Goal: Task Accomplishment & Management: Use online tool/utility

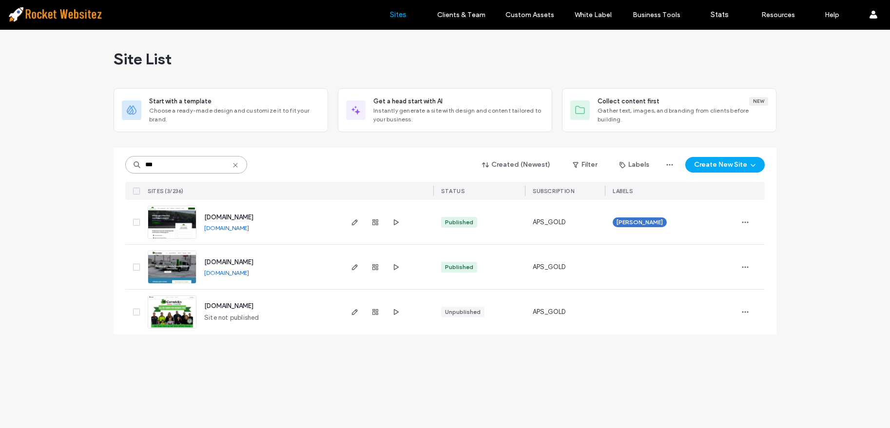
click at [170, 165] on input "***" at bounding box center [186, 165] width 122 height 18
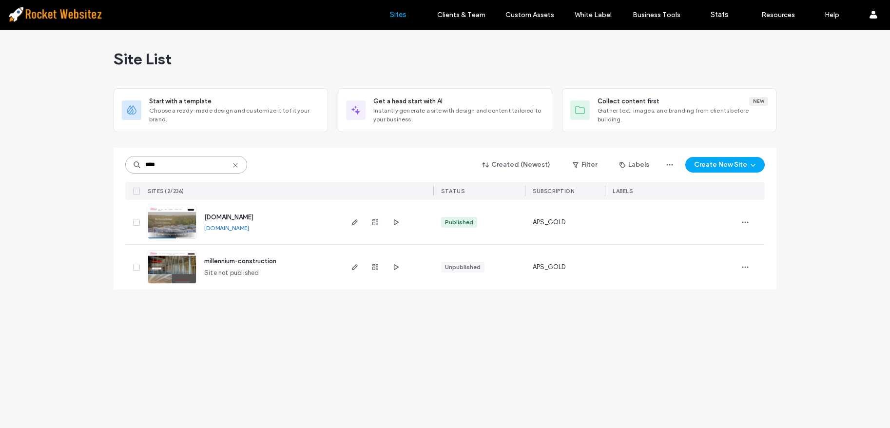
type input "****"
click at [166, 225] on img at bounding box center [172, 239] width 48 height 66
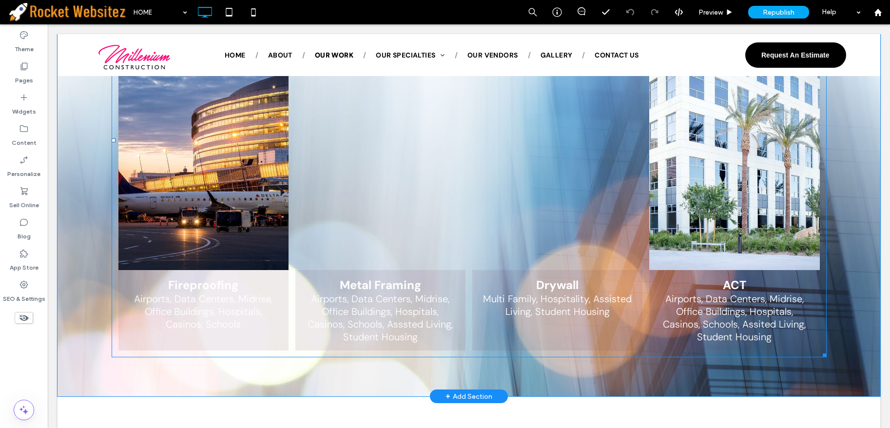
scroll to position [1170, 0]
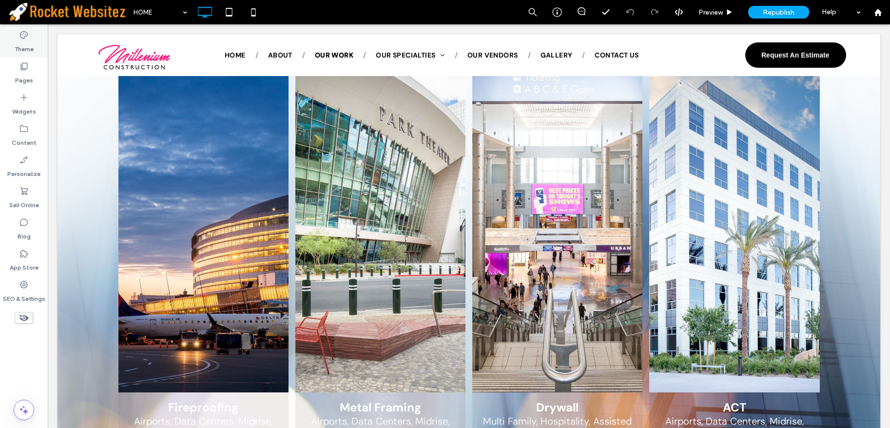
click at [19, 54] on div "Theme" at bounding box center [24, 41] width 48 height 31
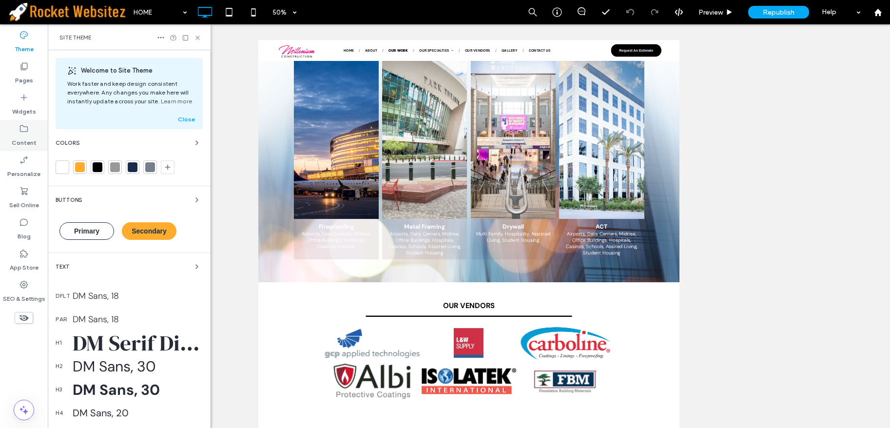
click at [27, 136] on label "Content" at bounding box center [24, 141] width 25 height 14
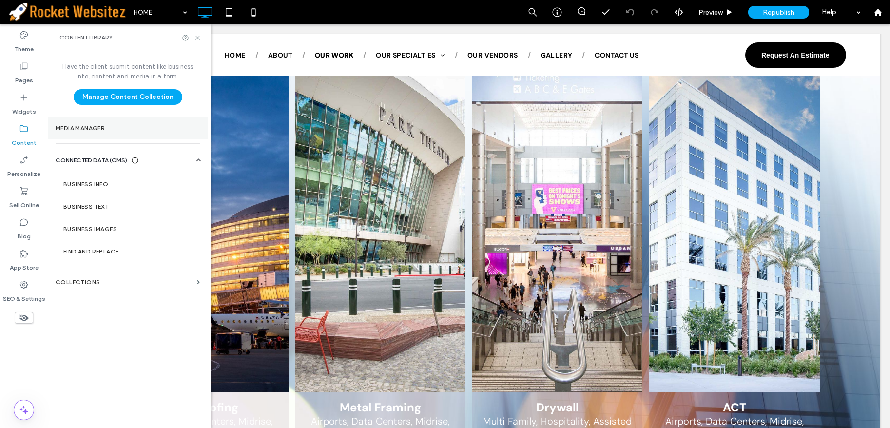
click at [92, 131] on label "Media Manager" at bounding box center [128, 128] width 144 height 7
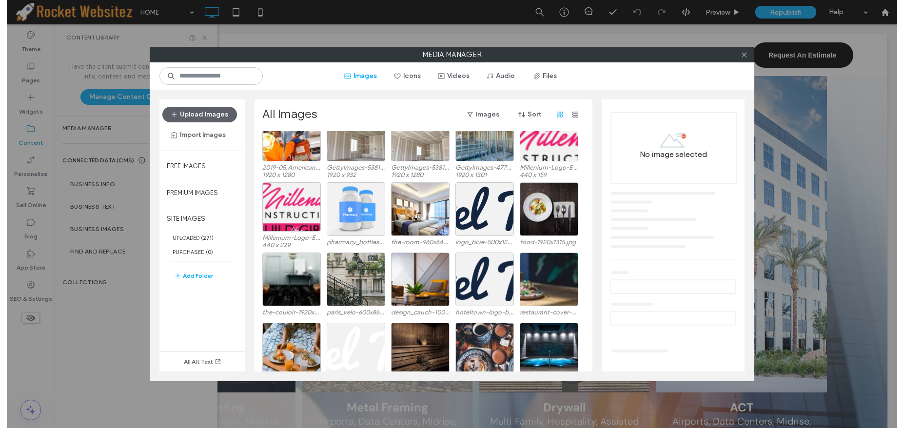
scroll to position [3343, 0]
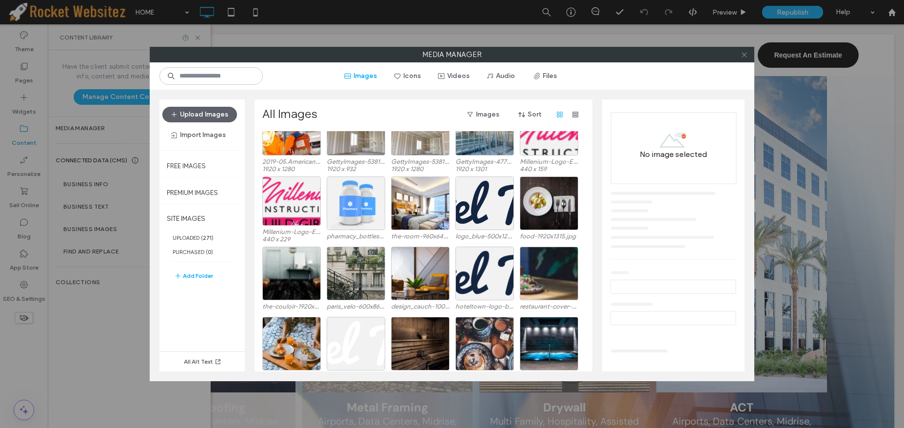
click at [743, 56] on use at bounding box center [743, 54] width 5 height 5
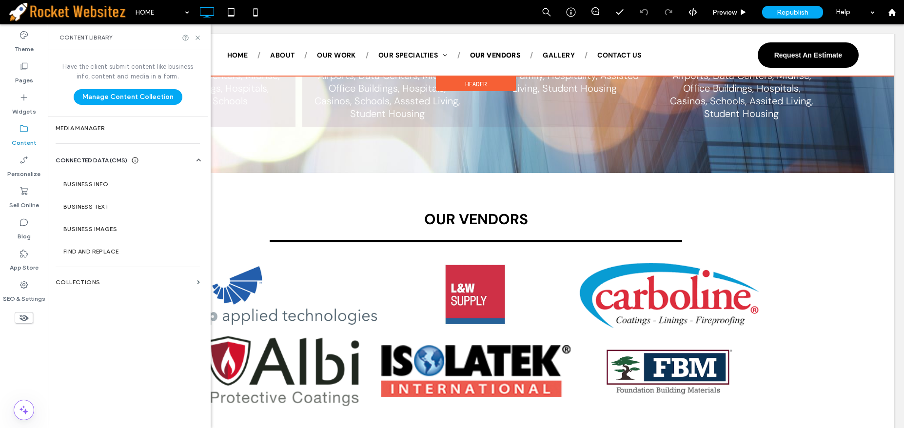
scroll to position [1609, 0]
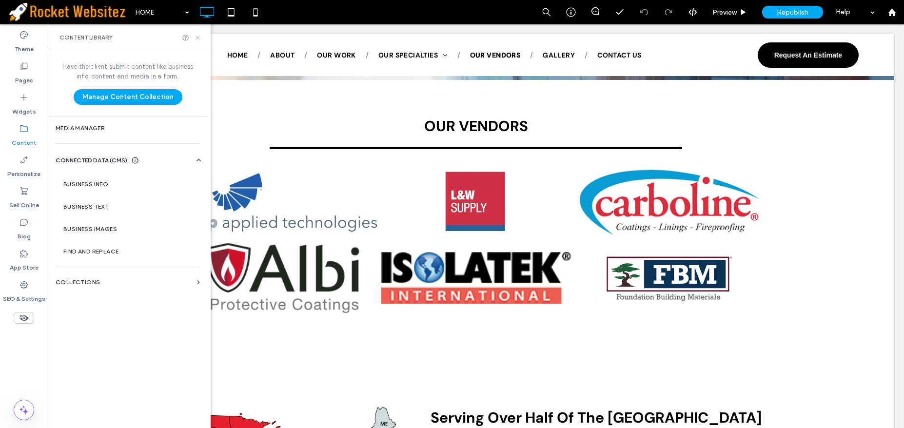
click at [196, 33] on div "Content Library" at bounding box center [129, 37] width 163 height 26
click at [196, 38] on icon at bounding box center [197, 37] width 7 height 7
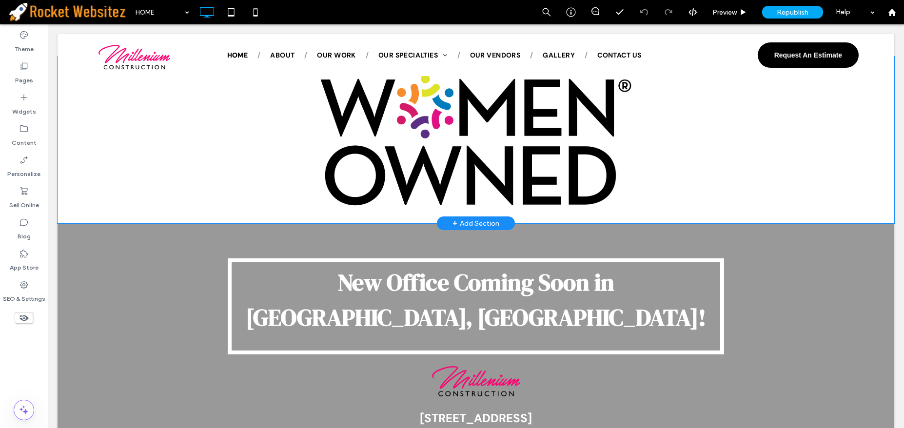
scroll to position [2227, 0]
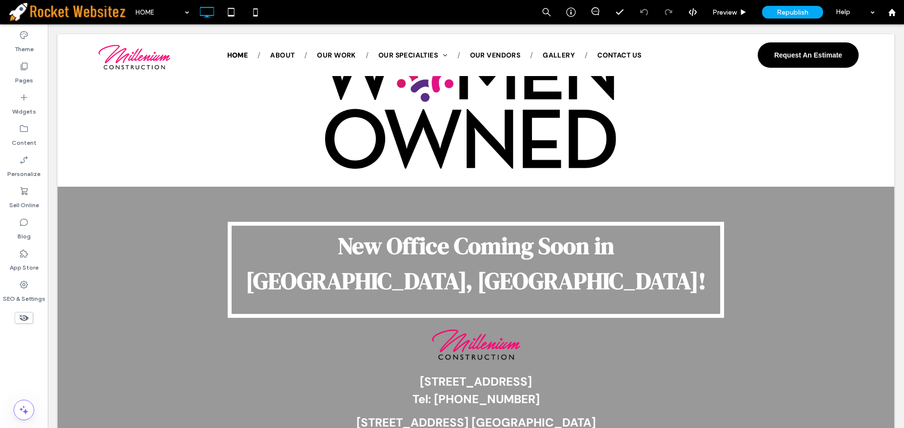
click at [130, 9] on div "HOME" at bounding box center [162, 12] width 64 height 24
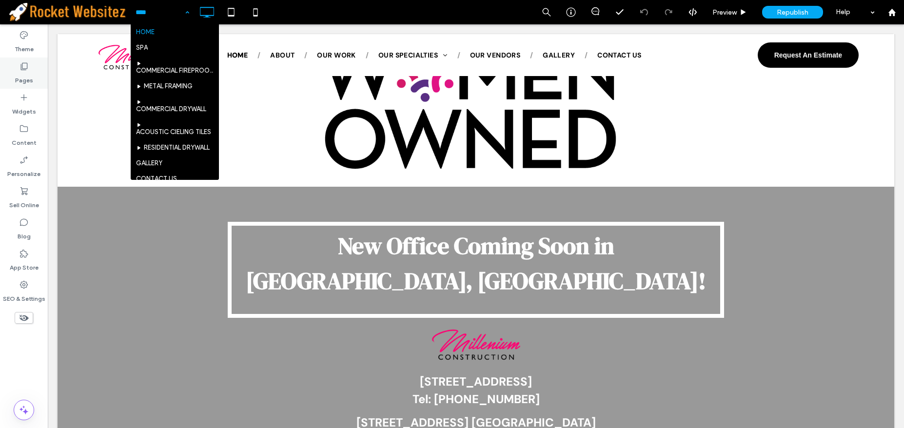
click at [36, 69] on div "Pages" at bounding box center [24, 73] width 48 height 31
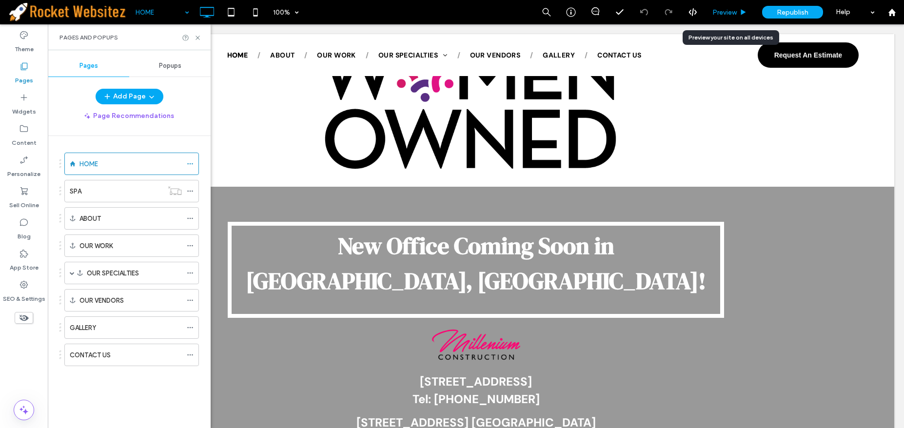
click at [737, 13] on span "Preview" at bounding box center [724, 12] width 24 height 8
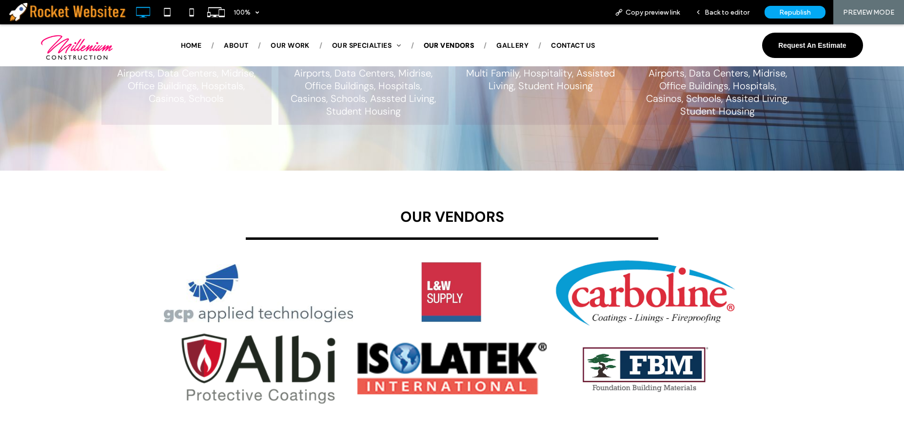
scroll to position [1238, 0]
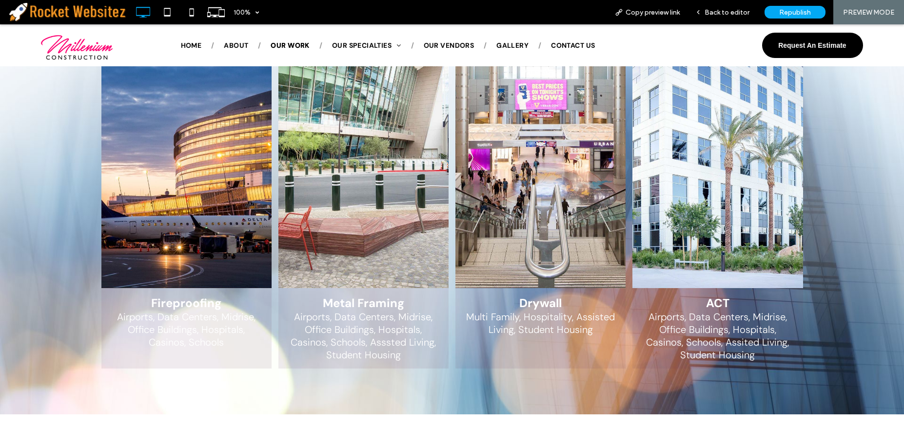
click at [130, 288] on span "Fireproofing Airports, Data Centers, Midrise, Office Buildings, Hospitals, Casi…" at bounding box center [186, 328] width 170 height 80
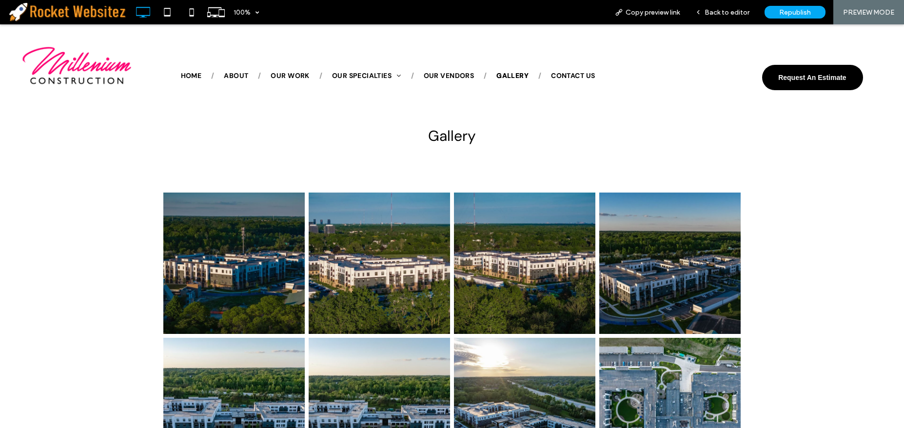
click at [185, 68] on nav "HOME ABOUT OUR WORK OUR SPECIALTIES COMMERCIAL FIREPROOFING METAL FRAMING COMME…" at bounding box center [452, 76] width 577 height 22
click at [189, 73] on span "HOME" at bounding box center [191, 76] width 21 height 10
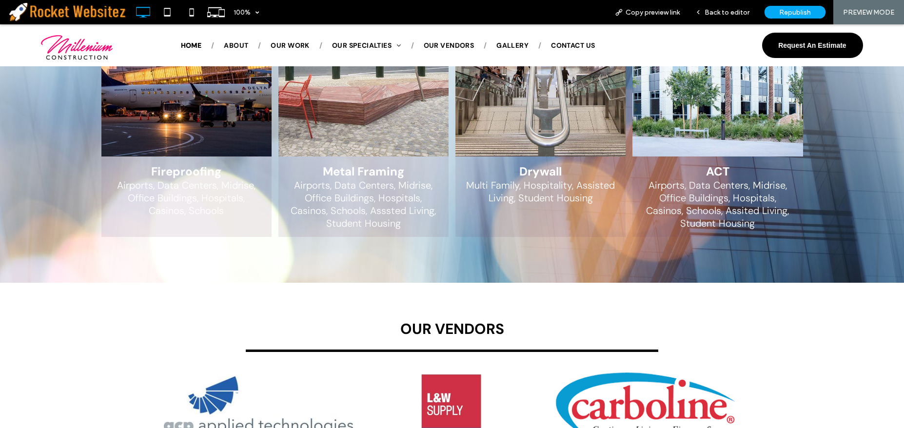
scroll to position [1280, 0]
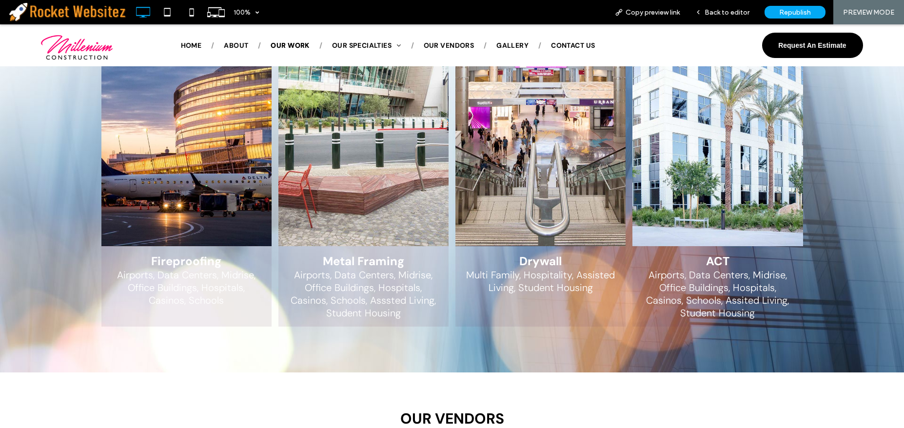
click at [178, 253] on h3 "Fireproofing" at bounding box center [186, 260] width 70 height 15
click at [183, 253] on h3 "Fireproofing" at bounding box center [186, 260] width 70 height 15
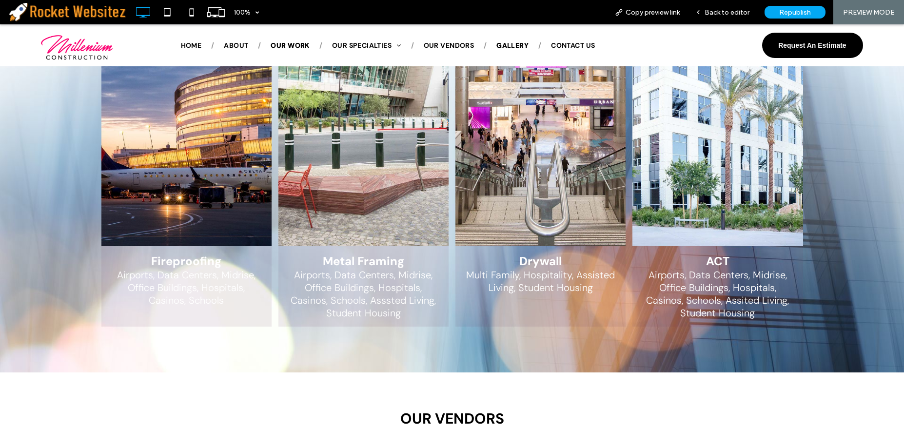
click at [514, 46] on span "GALLERY" at bounding box center [512, 45] width 32 height 10
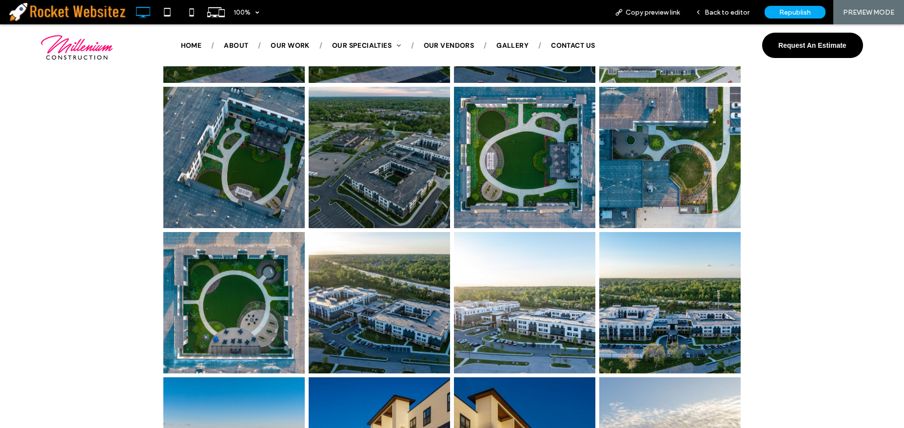
scroll to position [312, 0]
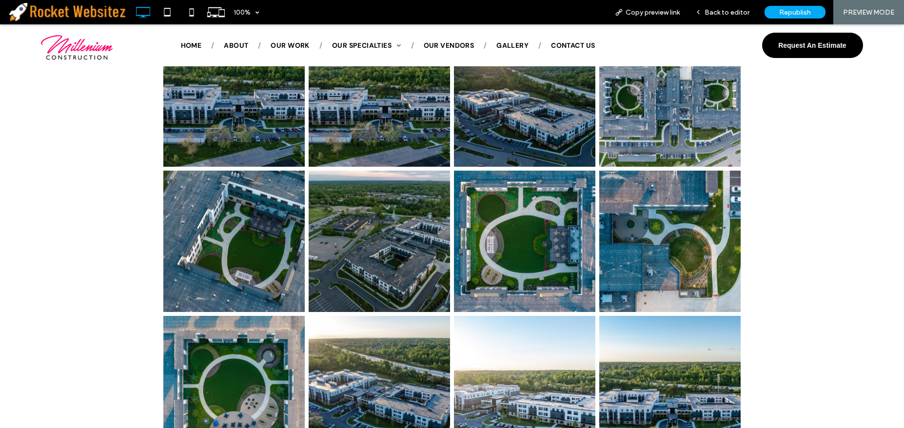
click at [186, 38] on nav "HOME ABOUT OUR WORK OUR SPECIALTIES COMMERCIAL FIREPROOFING METAL FRAMING COMME…" at bounding box center [452, 45] width 577 height 22
click at [194, 45] on span "HOME" at bounding box center [191, 45] width 21 height 10
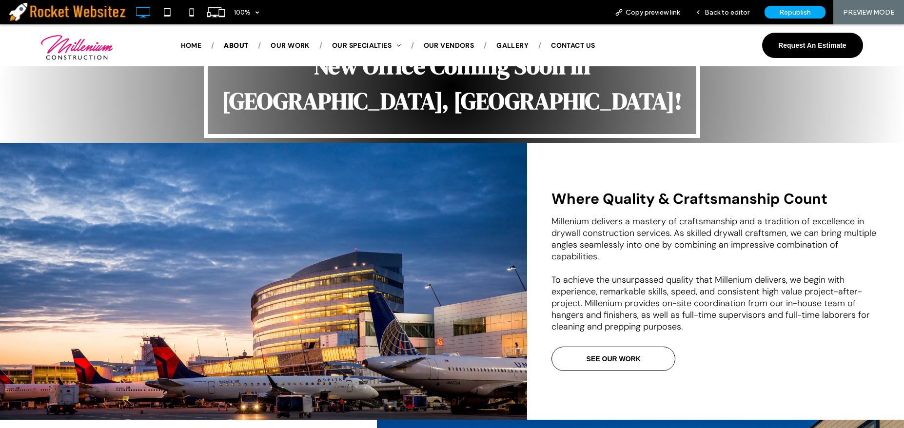
scroll to position [305, 0]
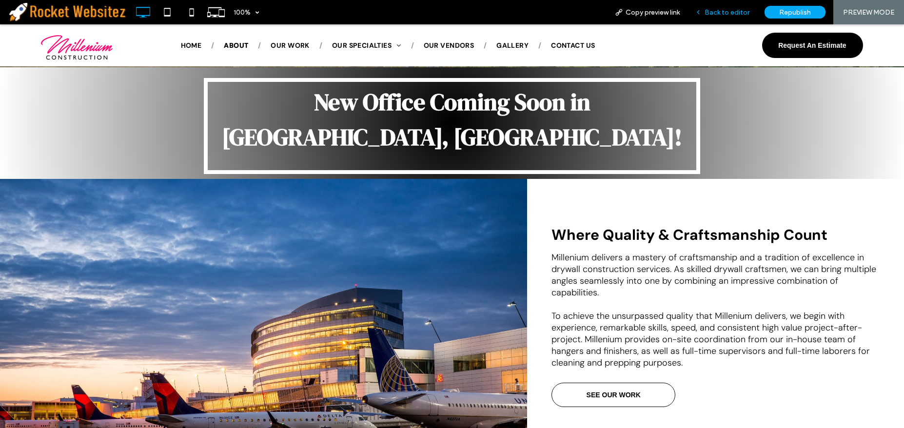
click at [734, 15] on span "Back to editor" at bounding box center [726, 12] width 45 height 8
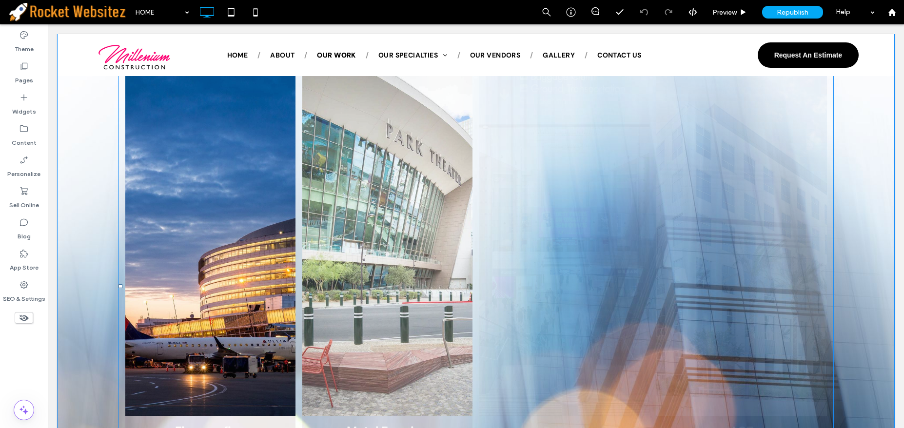
scroll to position [1329, 0]
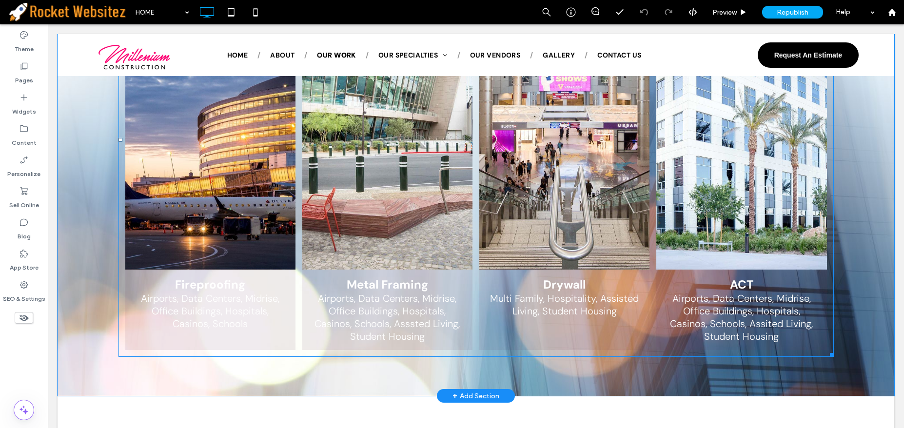
click at [224, 292] on p "Airports, Data Centers, Midrise, Office Buildings, Hospitals, Casinos, Schools" at bounding box center [210, 311] width 155 height 38
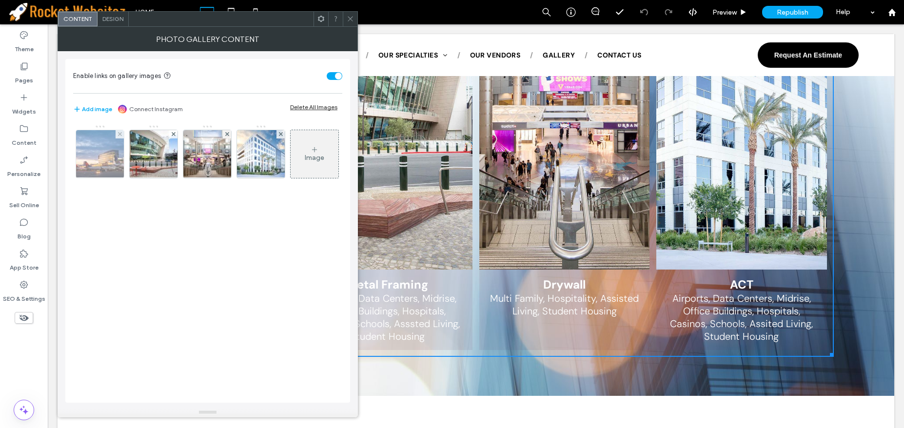
click at [114, 170] on img at bounding box center [100, 154] width 72 height 48
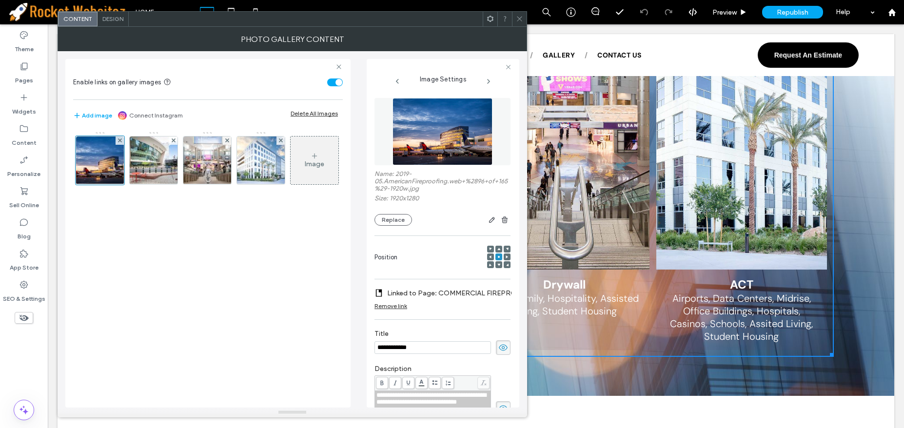
scroll to position [0, 0]
click at [520, 27] on div "Photo Gallery Content" at bounding box center [292, 39] width 469 height 24
click at [522, 17] on icon at bounding box center [519, 18] width 7 height 7
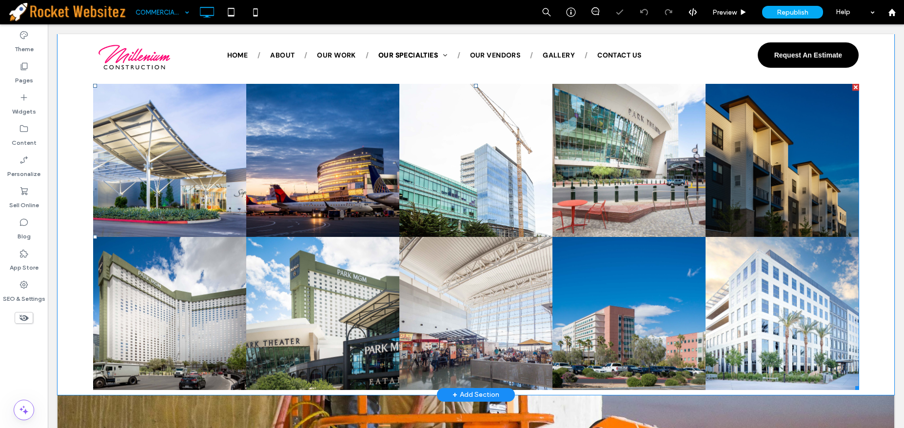
scroll to position [744, 0]
